Goal: Task Accomplishment & Management: Manage account settings

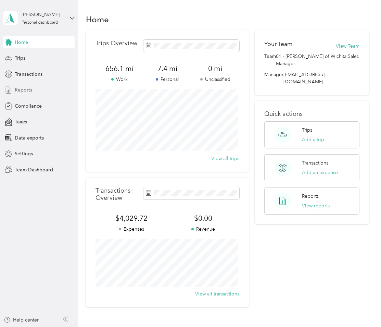
click at [28, 90] on span "Reports" at bounding box center [23, 89] width 17 height 7
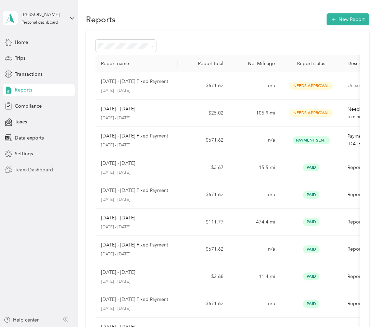
click at [39, 167] on span "Team Dashboard" at bounding box center [34, 169] width 38 height 7
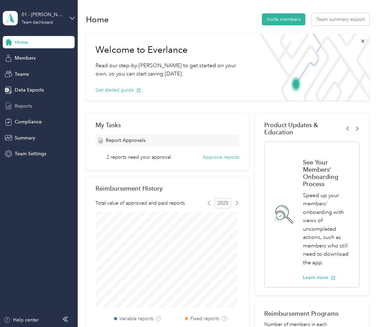
click at [26, 103] on span "Reports" at bounding box center [23, 105] width 17 height 7
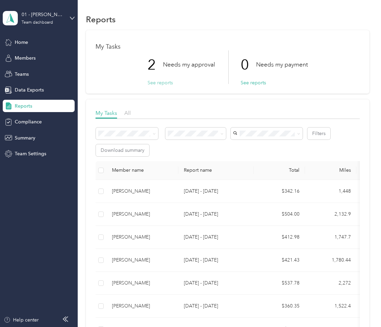
click at [153, 81] on button "See reports" at bounding box center [160, 82] width 25 height 7
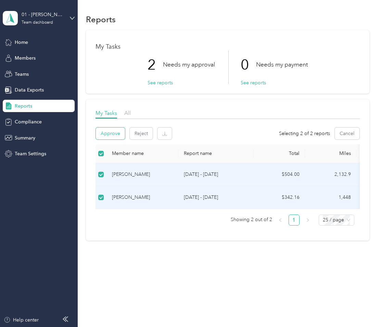
click at [108, 134] on button "Approve" at bounding box center [110, 133] width 29 height 12
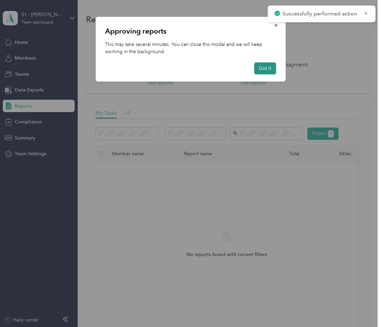
click at [265, 69] on button "Got it" at bounding box center [265, 68] width 22 height 12
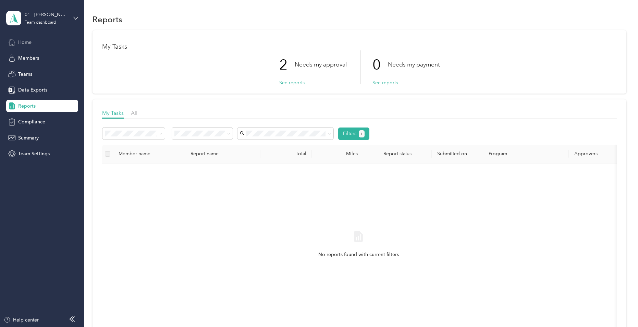
click at [30, 41] on span "Home" at bounding box center [24, 42] width 13 height 7
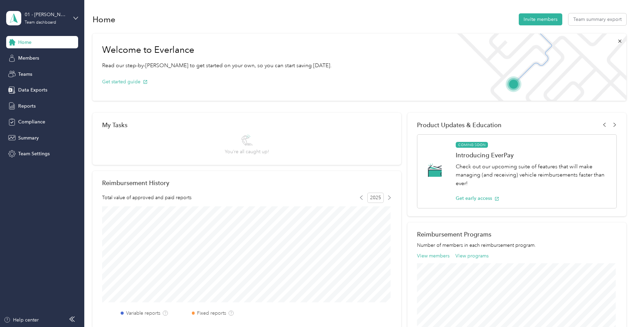
click at [293, 167] on div "My Tasks You’re all caught up! Reimbursement History Total value of approved an…" at bounding box center [247, 301] width 309 height 376
click at [89, 107] on div "Home Invite members Team summary export Welcome to Everlance Read our step-by-[…" at bounding box center [359, 263] width 550 height 526
